Goal: Task Accomplishment & Management: Manage account settings

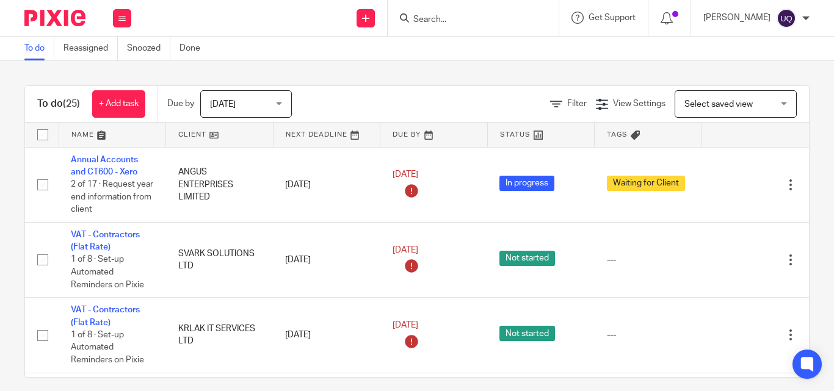
click at [455, 24] on input "Search" at bounding box center [467, 20] width 110 height 11
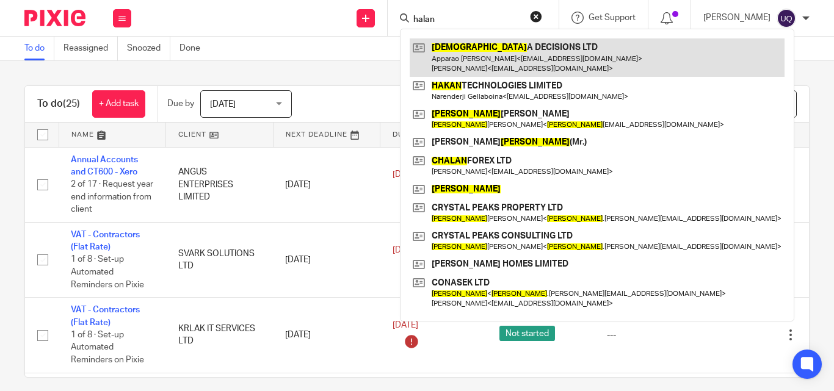
type input "halan"
click at [471, 46] on link at bounding box center [597, 57] width 375 height 38
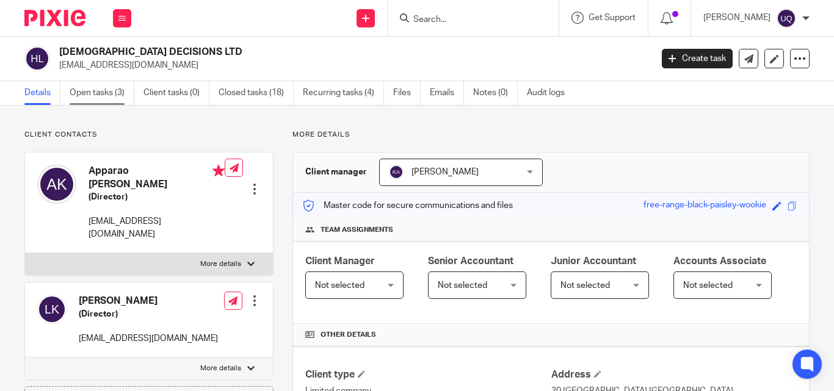
click at [112, 81] on link "Open tasks (3)" at bounding box center [102, 93] width 65 height 24
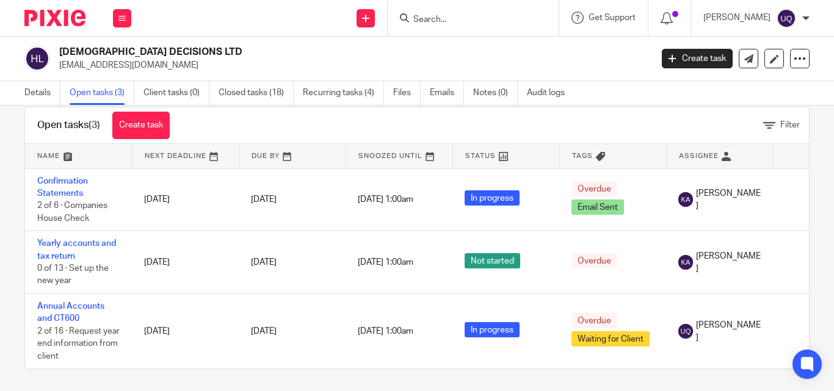
scroll to position [35, 0]
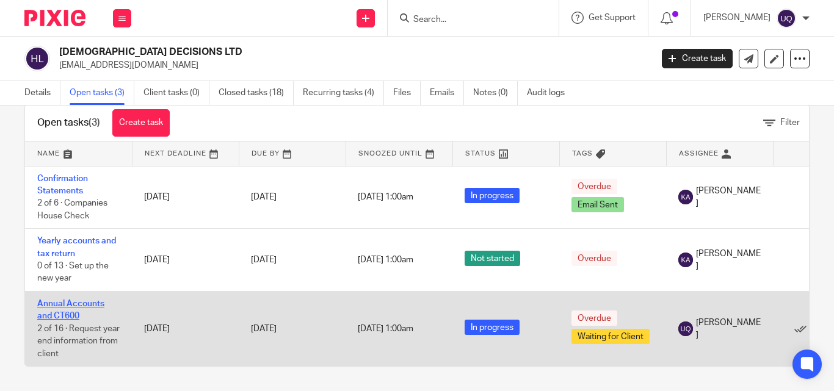
click at [59, 300] on link "Annual Accounts and CT600" at bounding box center [70, 310] width 67 height 21
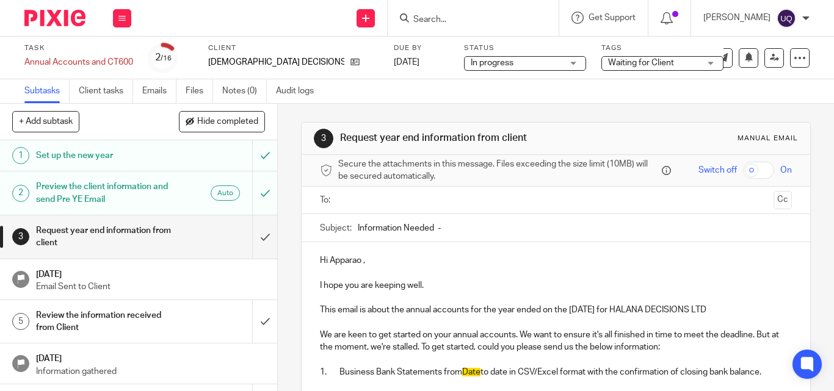
click at [471, 63] on span "In progress" at bounding box center [517, 63] width 92 height 13
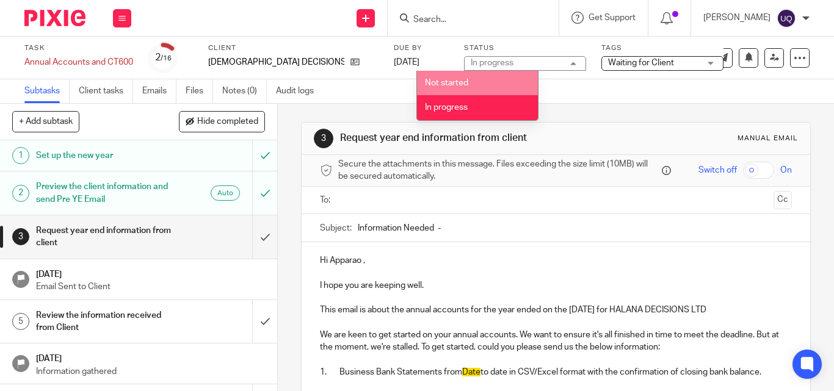
click at [387, 81] on div "Subtasks Client tasks Emails Files Notes (0) Audit logs" at bounding box center [417, 91] width 834 height 24
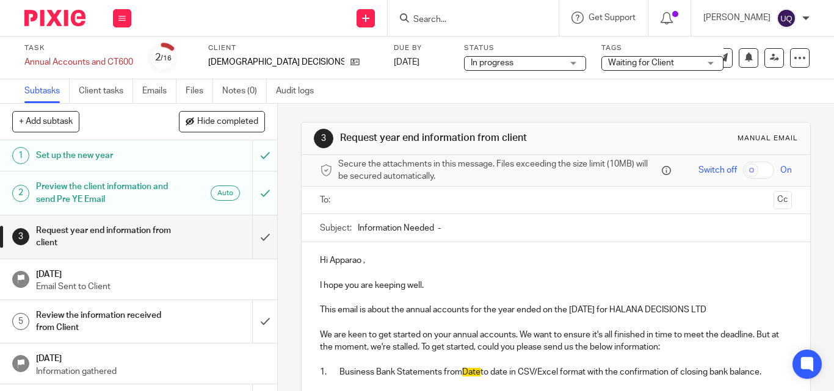
click at [653, 64] on div "Waiting for Client" at bounding box center [662, 63] width 122 height 15
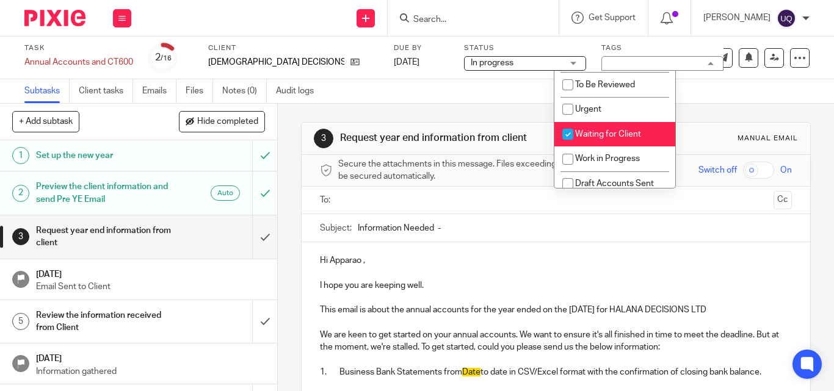
click at [567, 133] on input "checkbox" at bounding box center [567, 134] width 23 height 23
checkbox input "false"
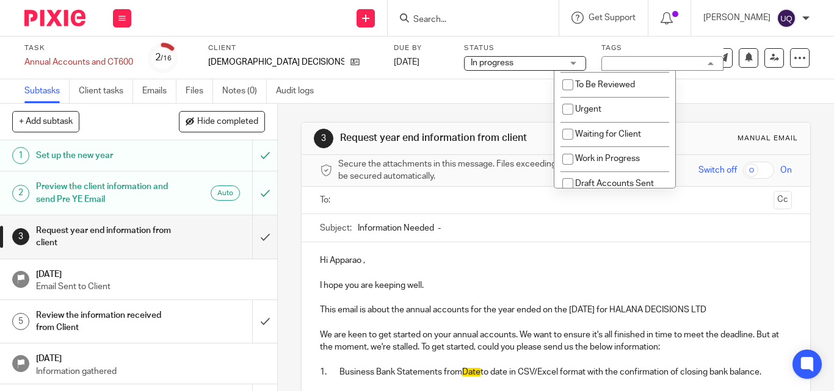
scroll to position [61, 0]
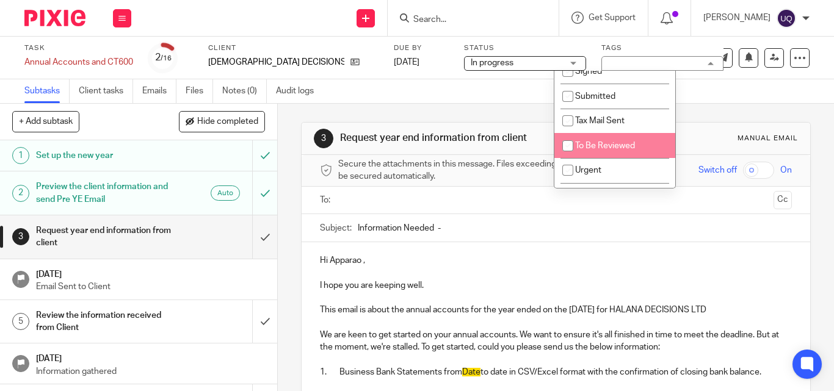
click at [569, 140] on input "checkbox" at bounding box center [567, 145] width 23 height 23
checkbox input "true"
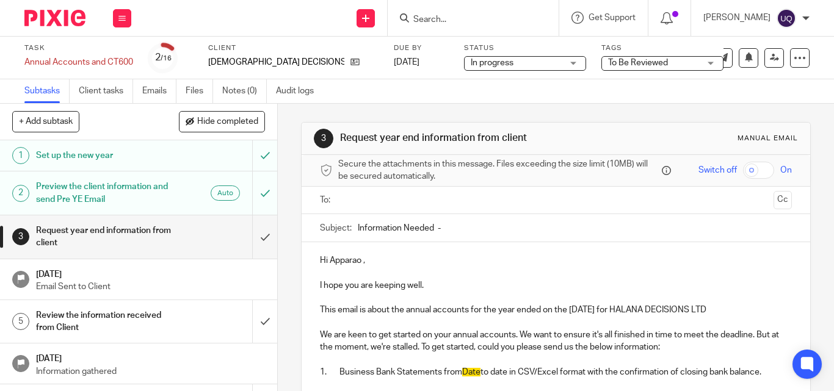
click at [511, 107] on div "3 Request year end information from client Manual email Secure the attachments …" at bounding box center [556, 350] width 510 height 492
click at [770, 57] on icon at bounding box center [774, 57] width 9 height 9
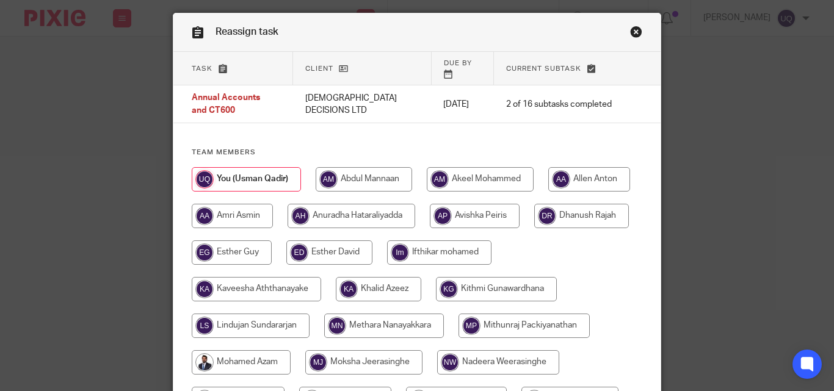
scroll to position [61, 0]
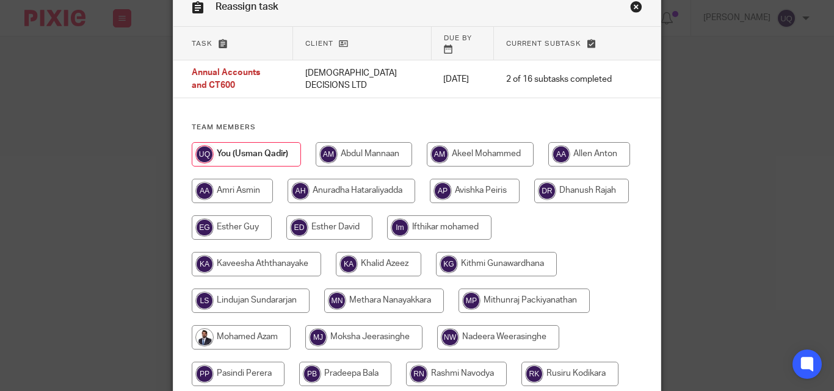
click at [379, 252] on input "radio" at bounding box center [378, 264] width 85 height 24
radio input "true"
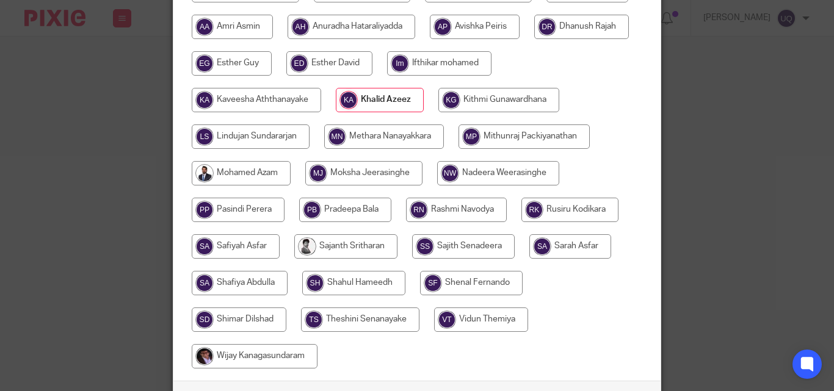
scroll to position [305, 0]
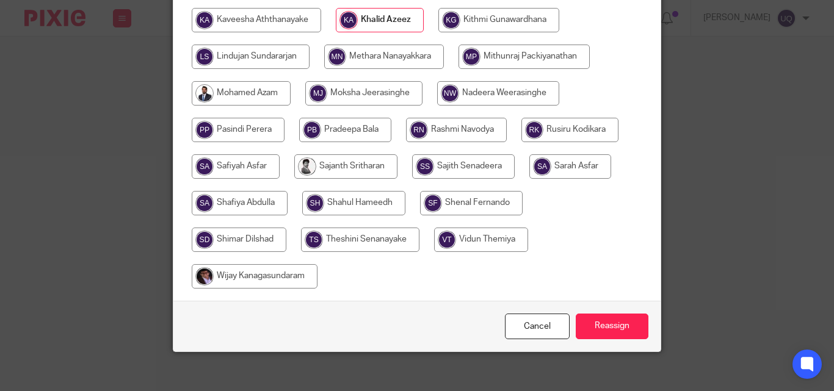
click at [628, 303] on div "Cancel Reassign" at bounding box center [416, 326] width 487 height 51
click at [628, 314] on input "Reassign" at bounding box center [612, 327] width 73 height 26
